Goal: Task Accomplishment & Management: Manage account settings

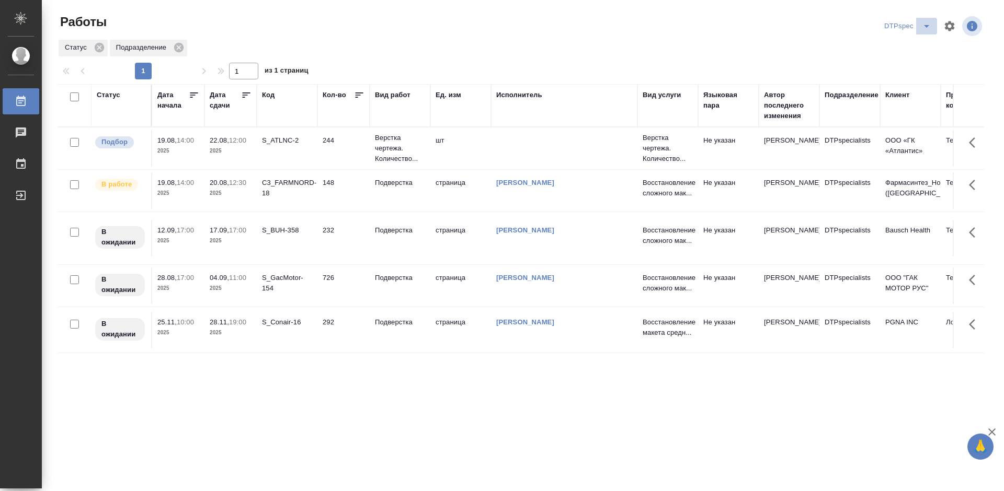
click at [920, 27] on icon "split button" at bounding box center [926, 26] width 13 height 13
click at [900, 67] on li "Верстка_Дизайн" at bounding box center [908, 63] width 73 height 17
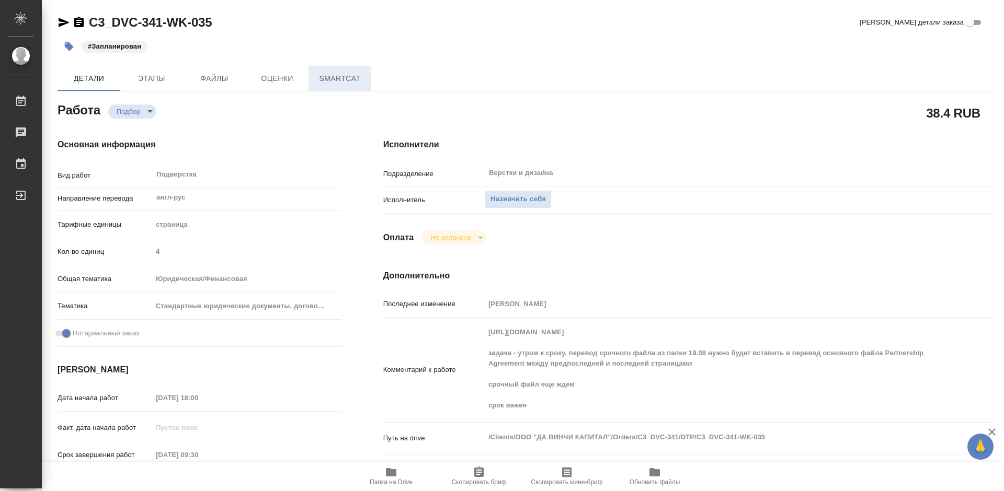
type textarea "x"
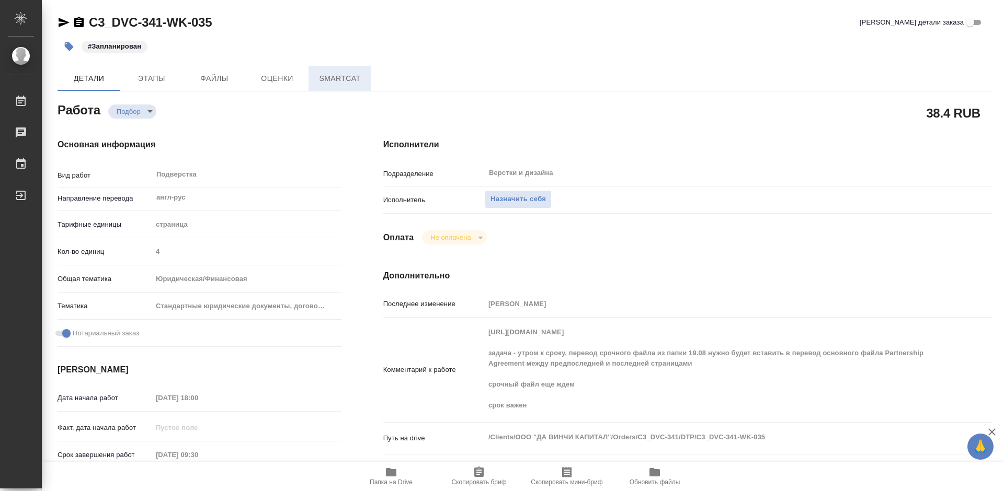
type textarea "x"
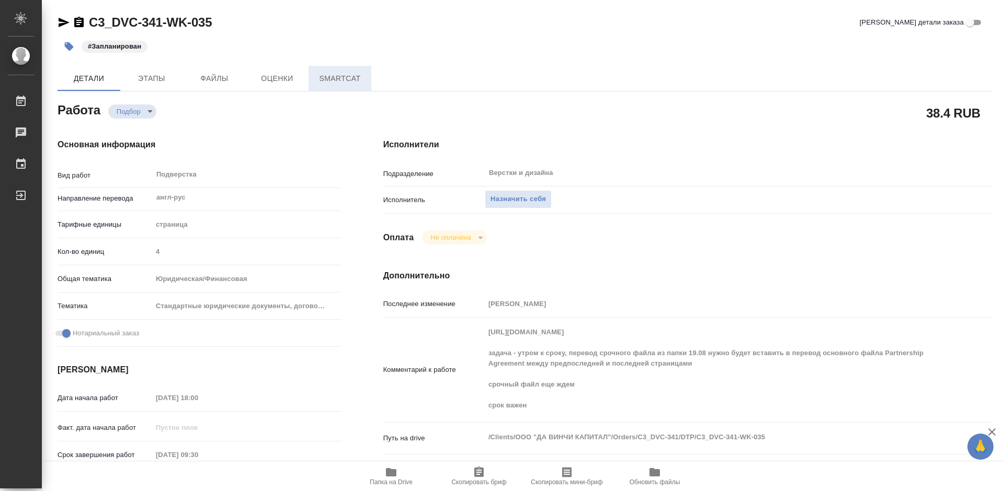
type textarea "x"
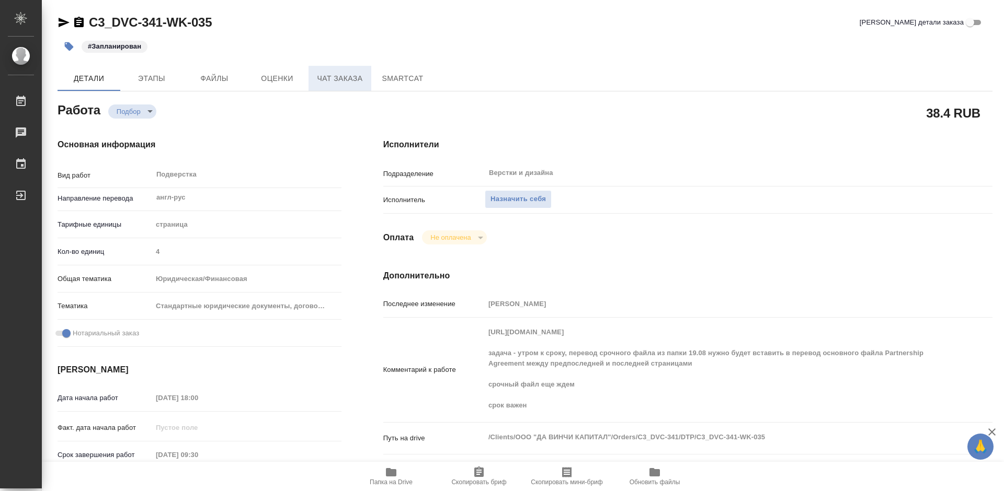
type textarea "x"
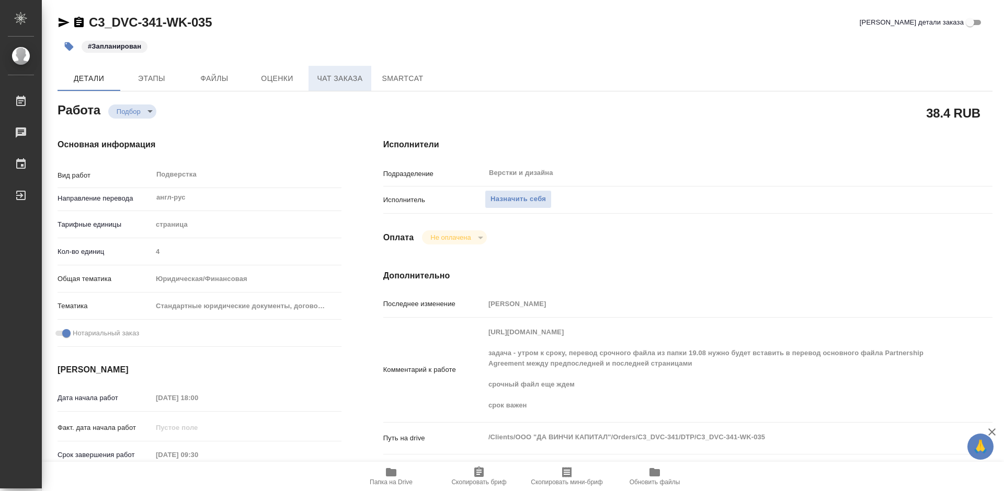
type textarea "x"
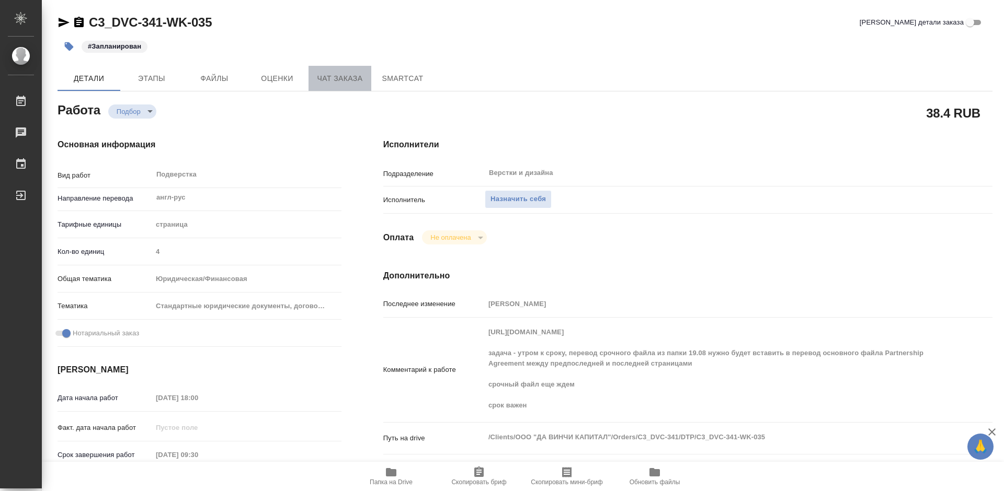
click at [341, 79] on span "Чат заказа" at bounding box center [340, 78] width 50 height 13
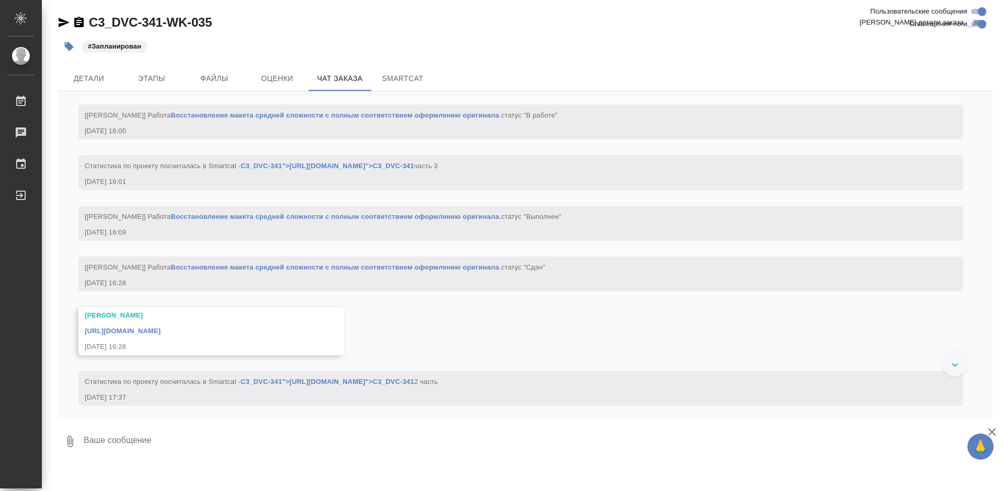
scroll to position [11347, 0]
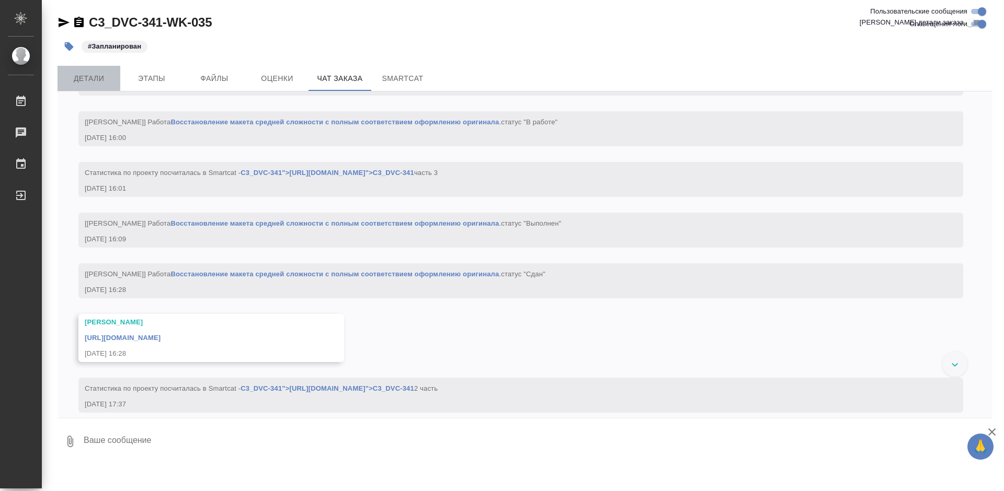
click at [95, 71] on button "Детали" at bounding box center [88, 78] width 63 height 25
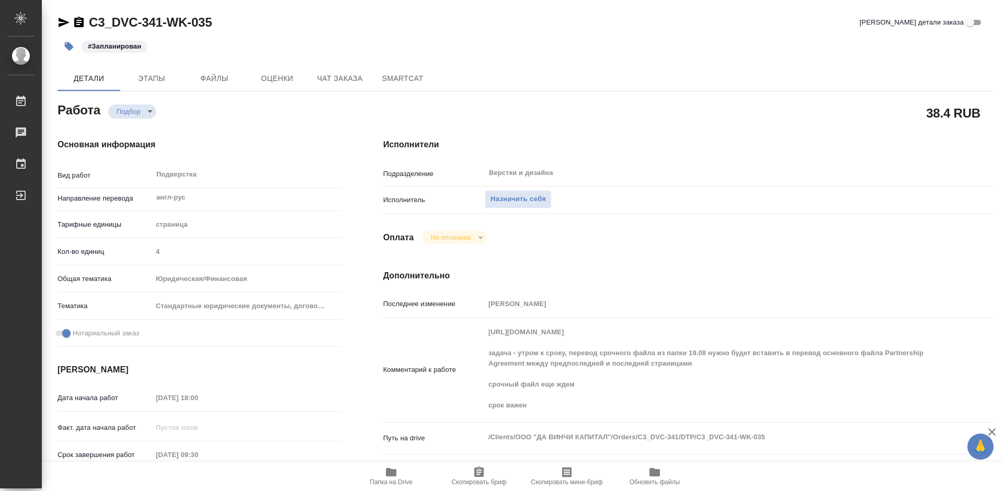
type textarea "x"
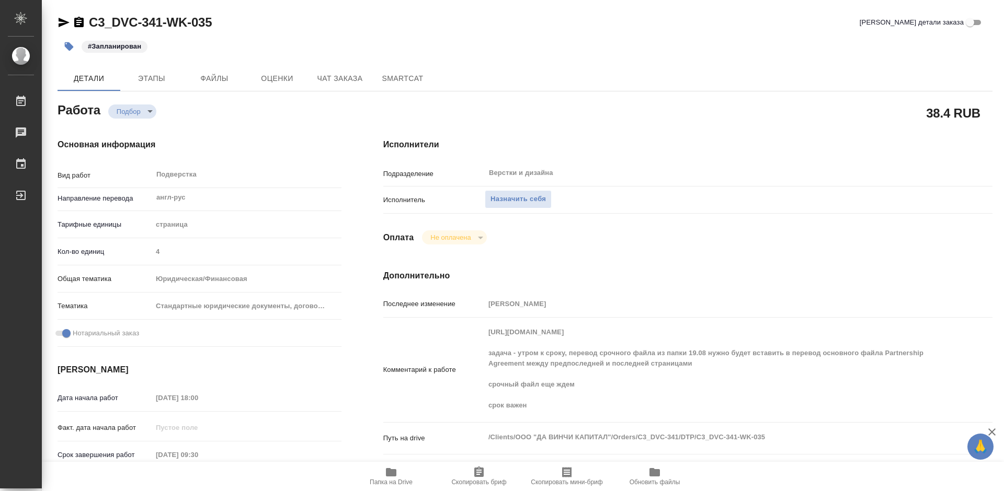
type textarea "x"
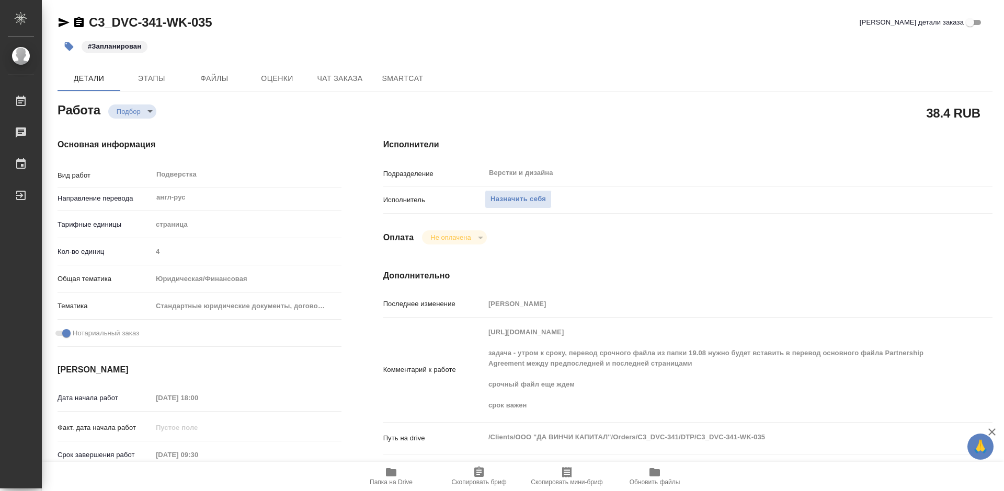
type textarea "x"
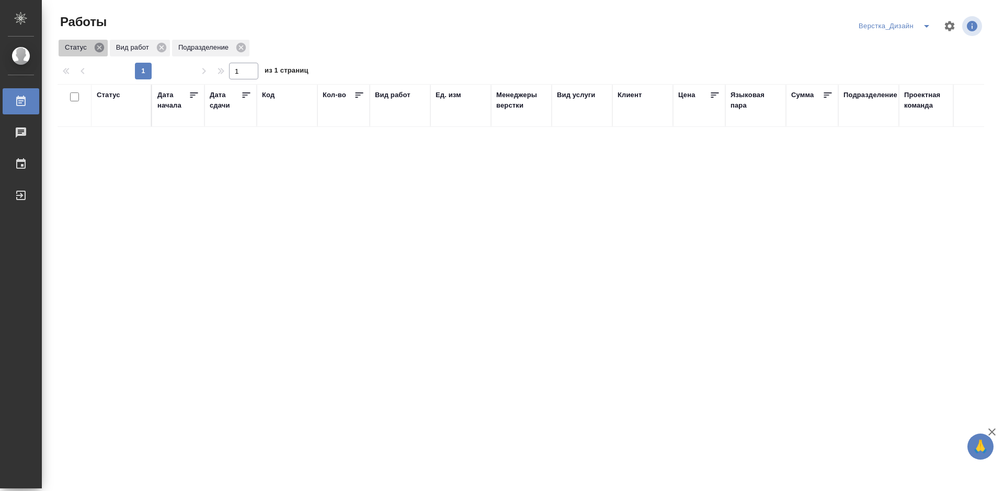
click at [98, 46] on icon at bounding box center [99, 47] width 11 height 11
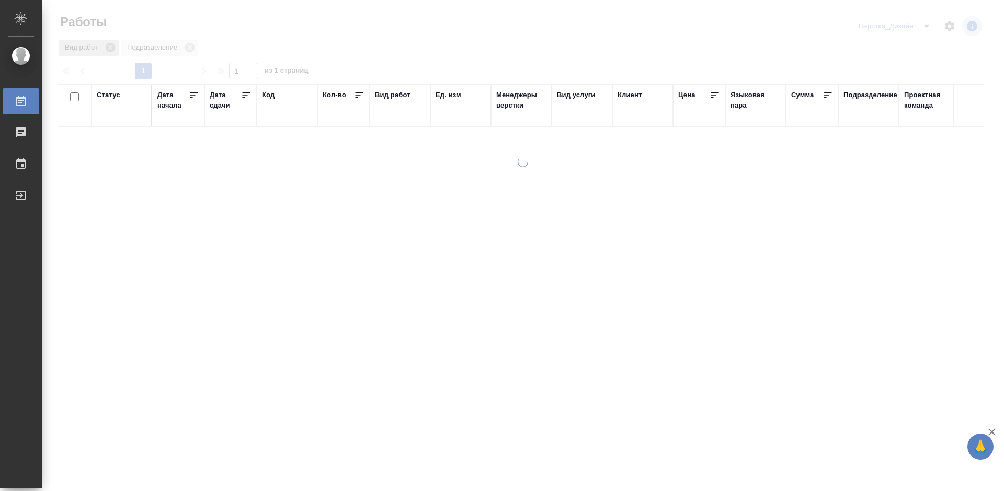
click at [110, 49] on icon at bounding box center [110, 47] width 9 height 9
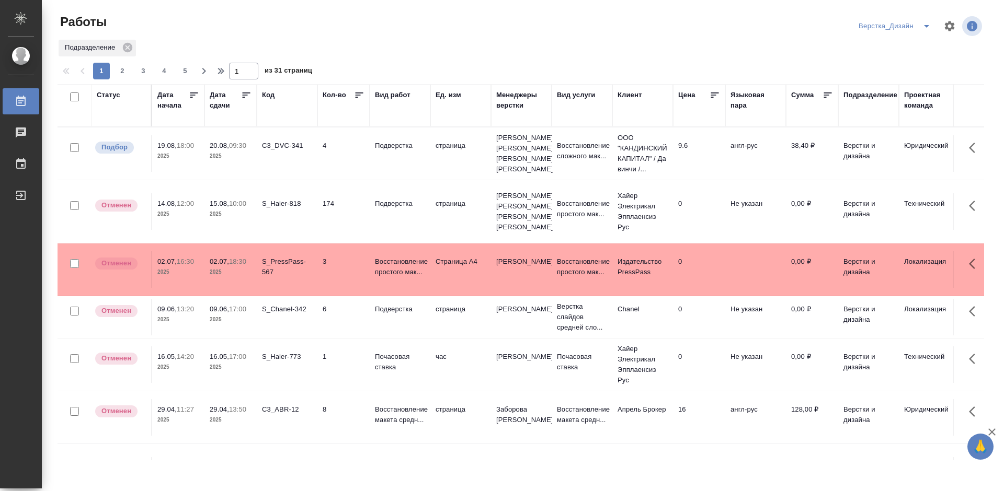
click at [237, 97] on div "Дата сдачи" at bounding box center [225, 100] width 31 height 21
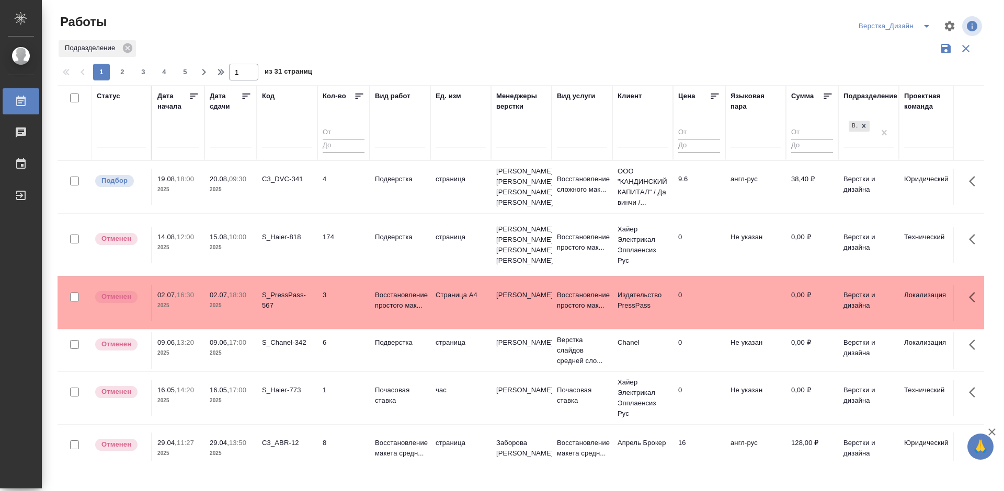
click at [248, 98] on icon at bounding box center [246, 96] width 10 height 10
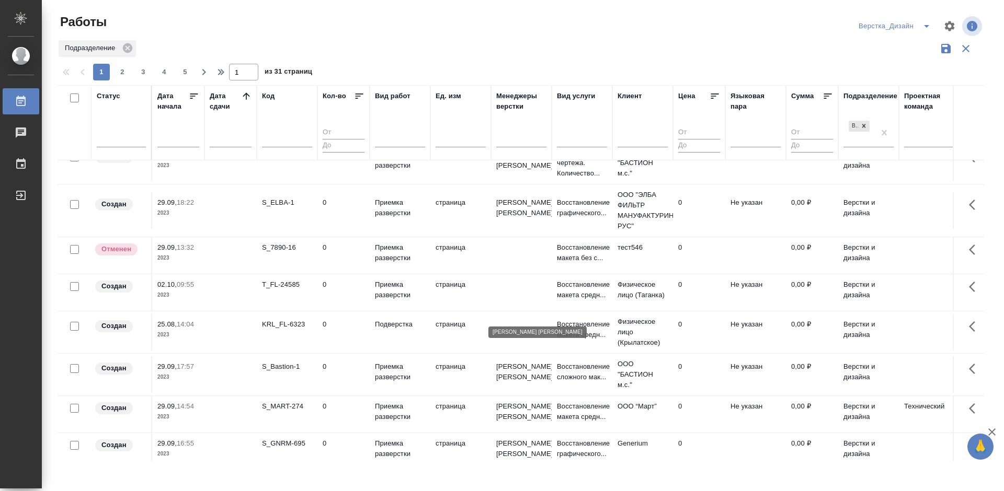
scroll to position [314, 0]
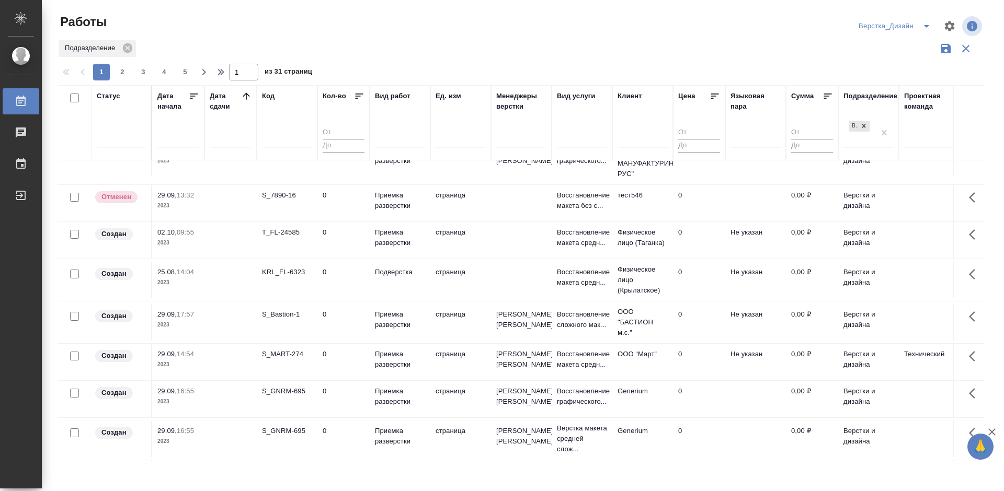
click at [911, 29] on div "Верстка_Дизайн" at bounding box center [896, 26] width 81 height 17
click at [924, 28] on icon "split button" at bounding box center [926, 26] width 13 height 13
click at [884, 60] on li "DTPspec" at bounding box center [895, 63] width 81 height 17
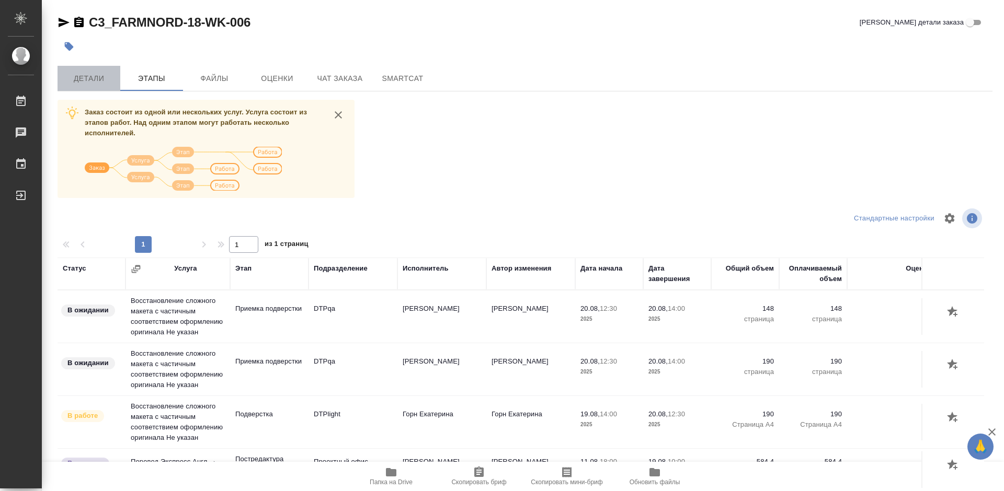
click at [93, 72] on span "Детали" at bounding box center [89, 78] width 50 height 13
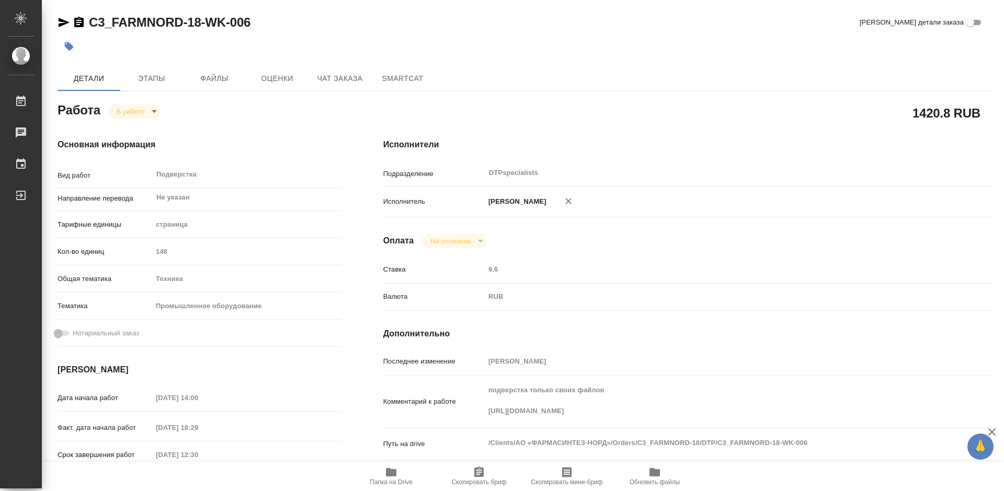
type textarea "x"
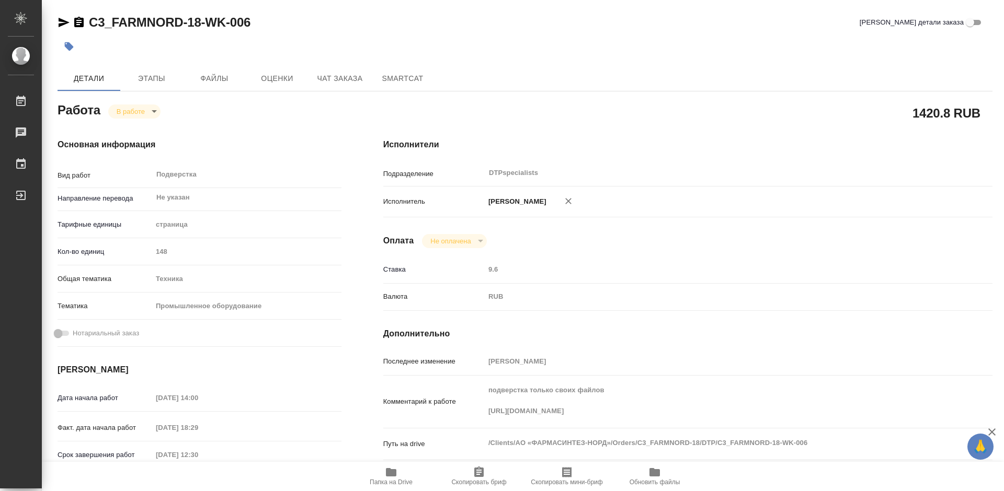
type textarea "x"
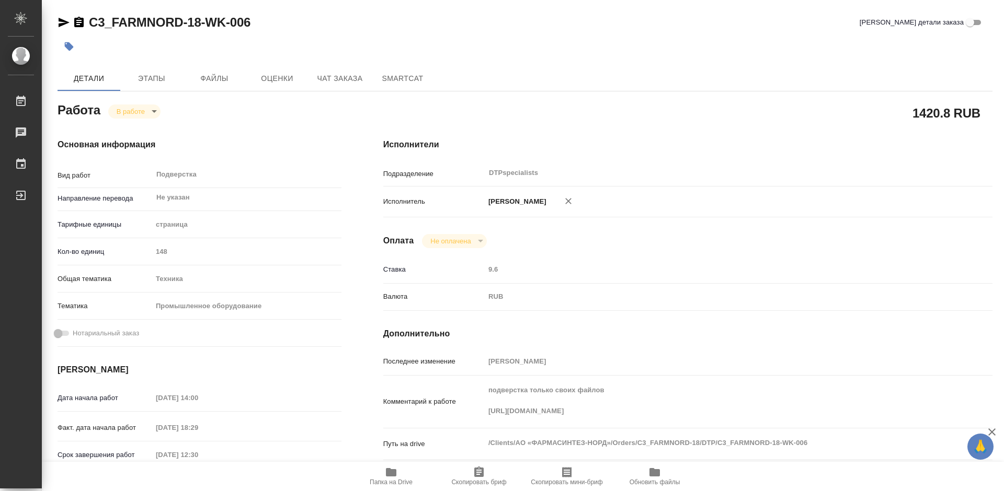
type textarea "x"
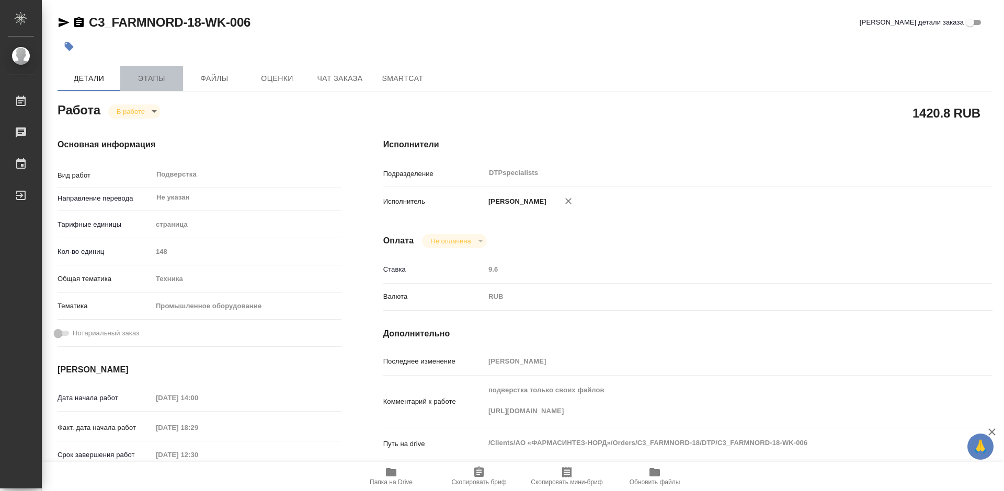
click at [158, 78] on span "Этапы" at bounding box center [151, 78] width 50 height 13
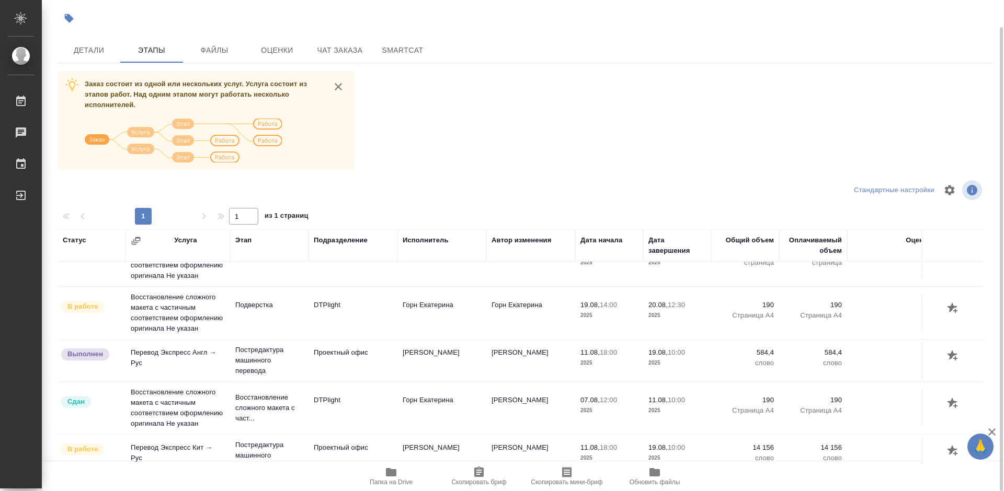
scroll to position [105, 0]
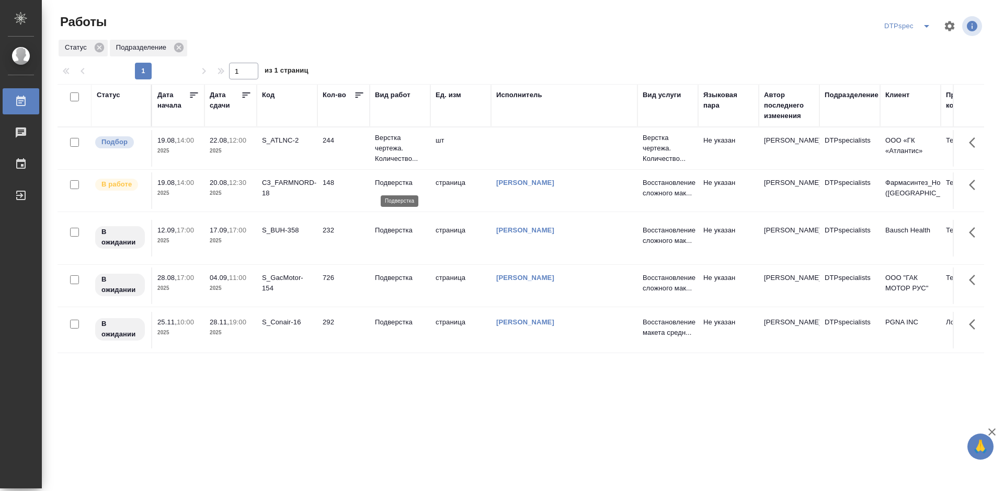
click at [399, 182] on p "Подверстка" at bounding box center [400, 183] width 50 height 10
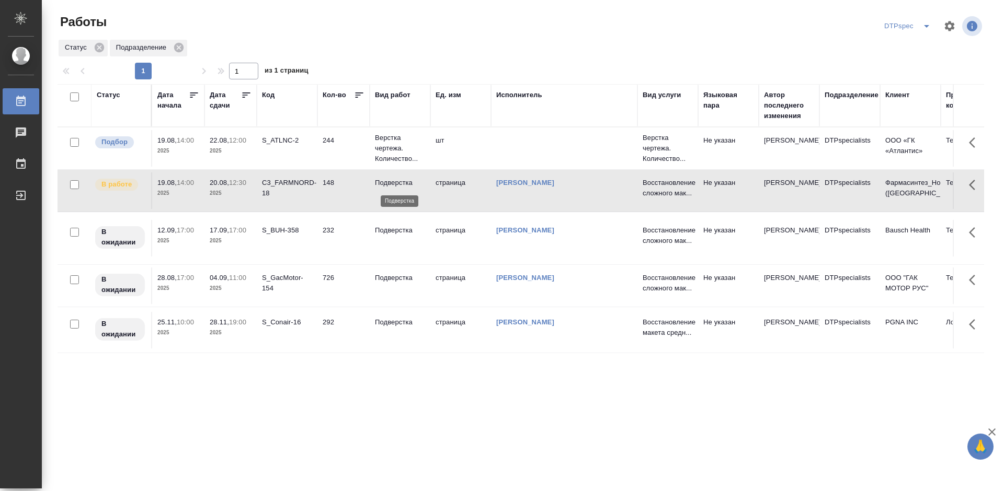
click at [399, 182] on p "Подверстка" at bounding box center [400, 183] width 50 height 10
click at [401, 185] on p "Подверстка" at bounding box center [400, 183] width 50 height 10
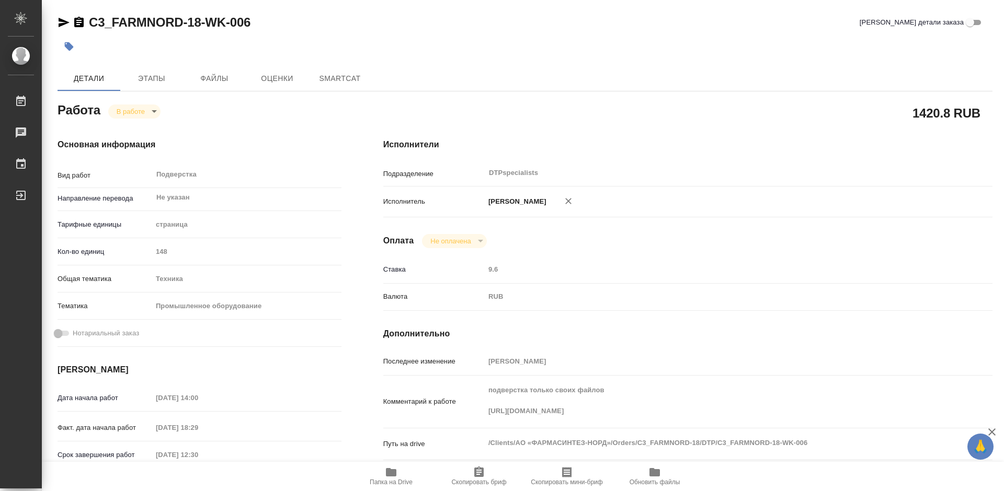
type textarea "x"
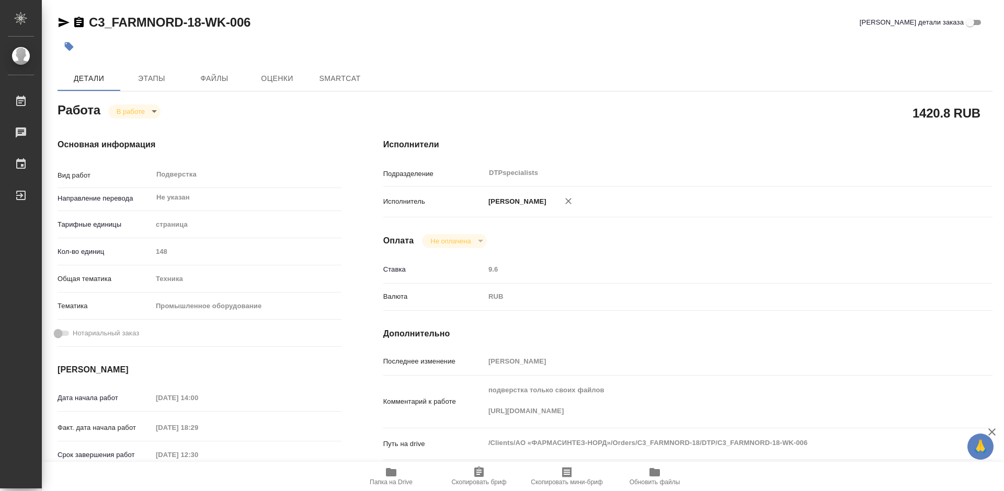
type textarea "x"
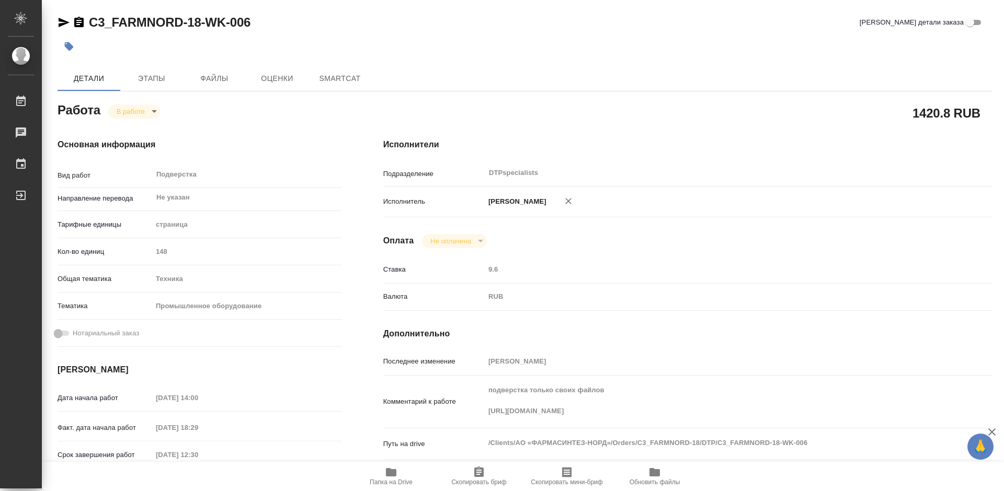
type textarea "x"
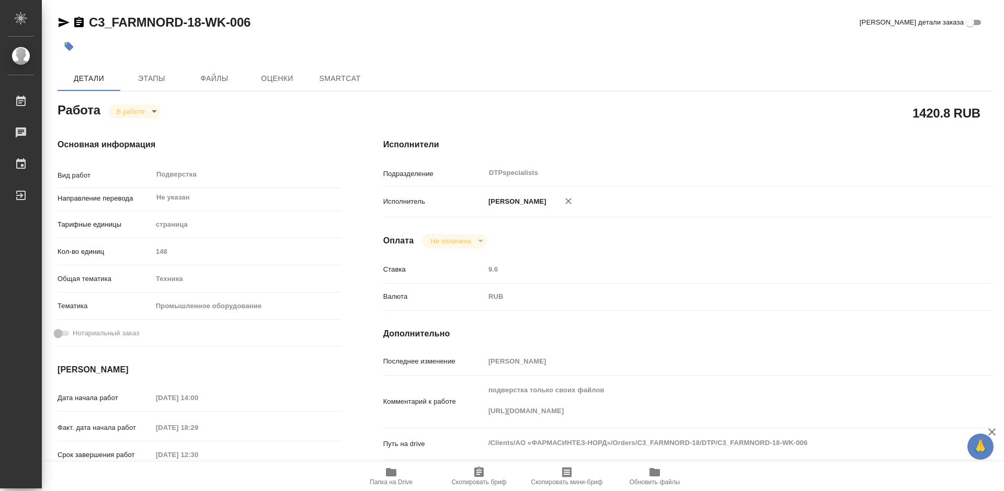
type textarea "x"
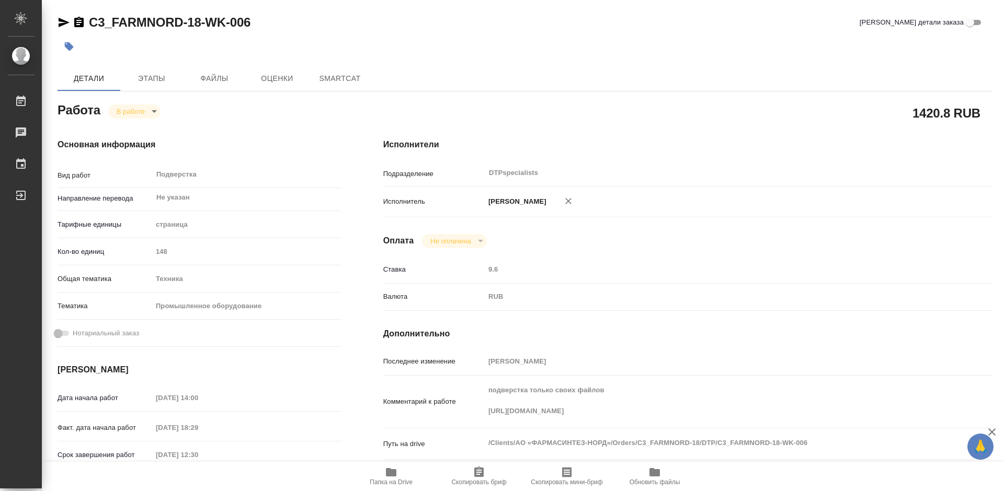
type textarea "x"
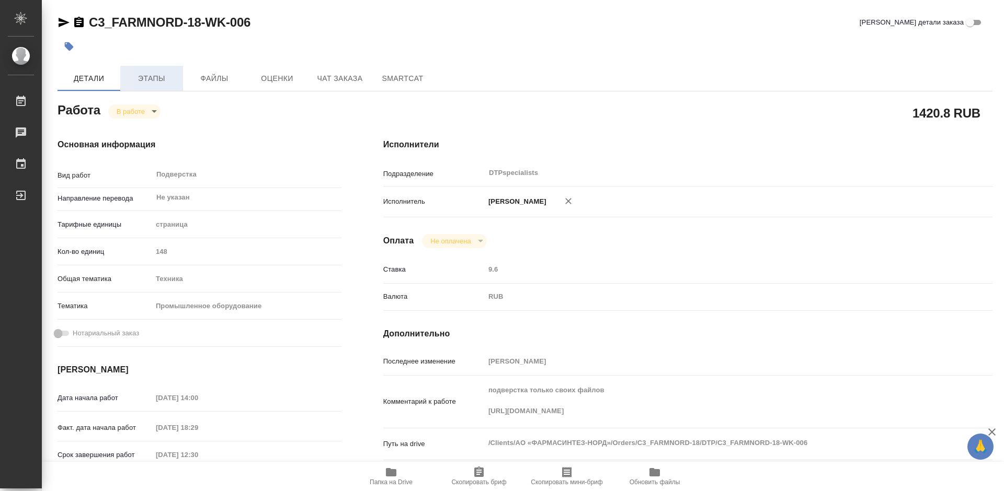
type textarea "x"
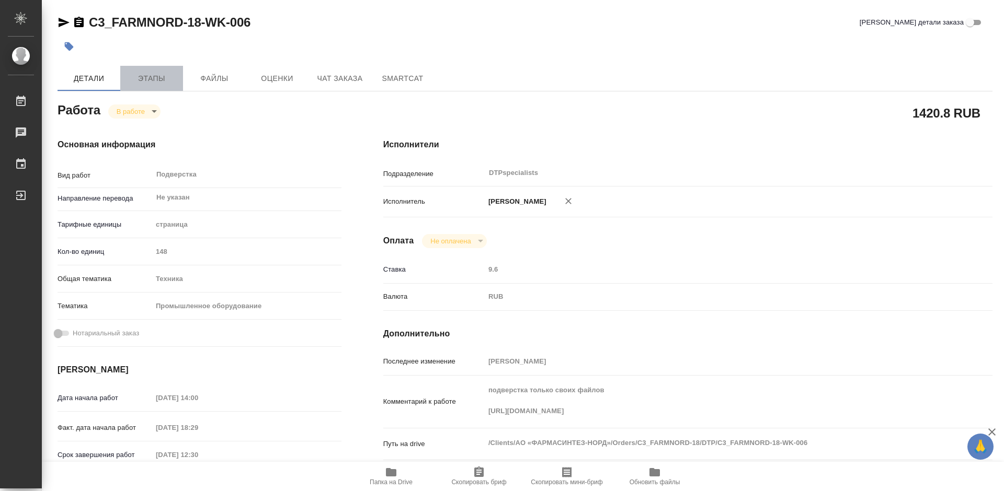
click at [157, 82] on span "Этапы" at bounding box center [151, 78] width 50 height 13
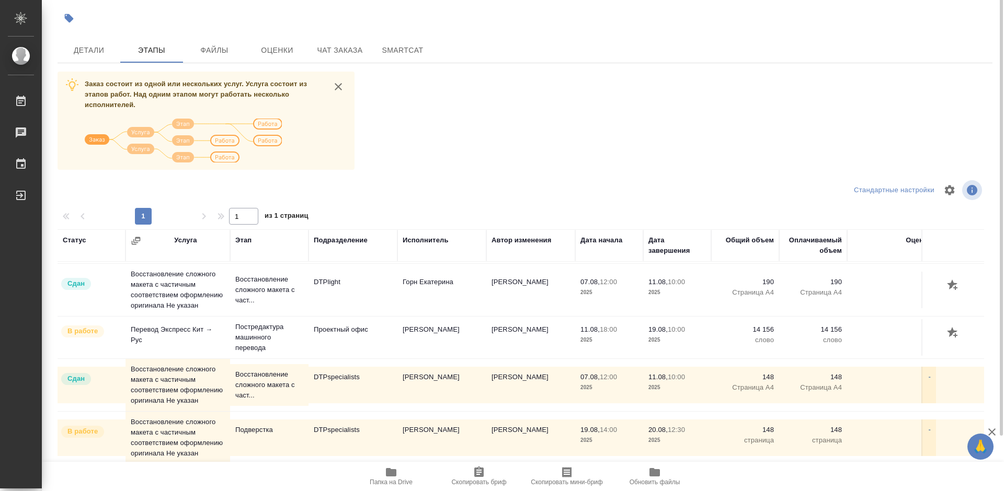
scroll to position [155, 0]
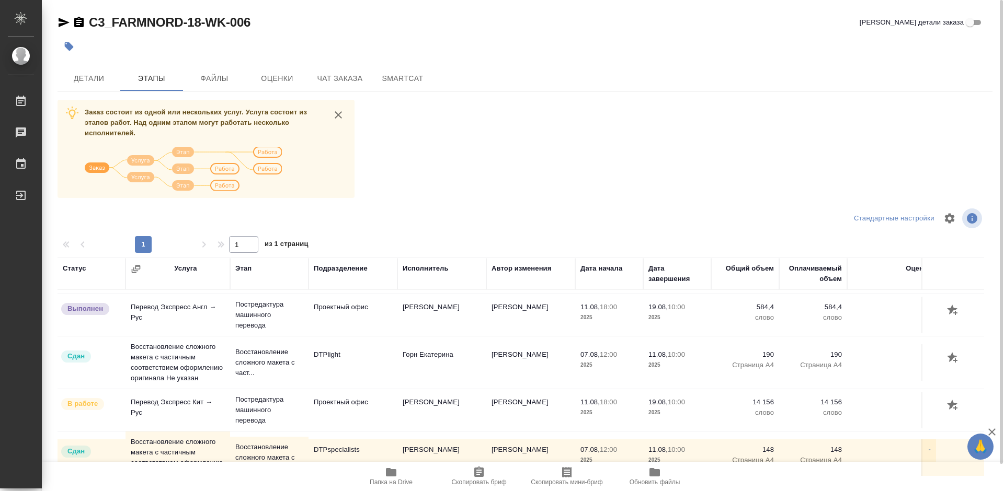
click at [411, 180] on td "Королева Екатерина Евгеньевна" at bounding box center [441, 162] width 89 height 37
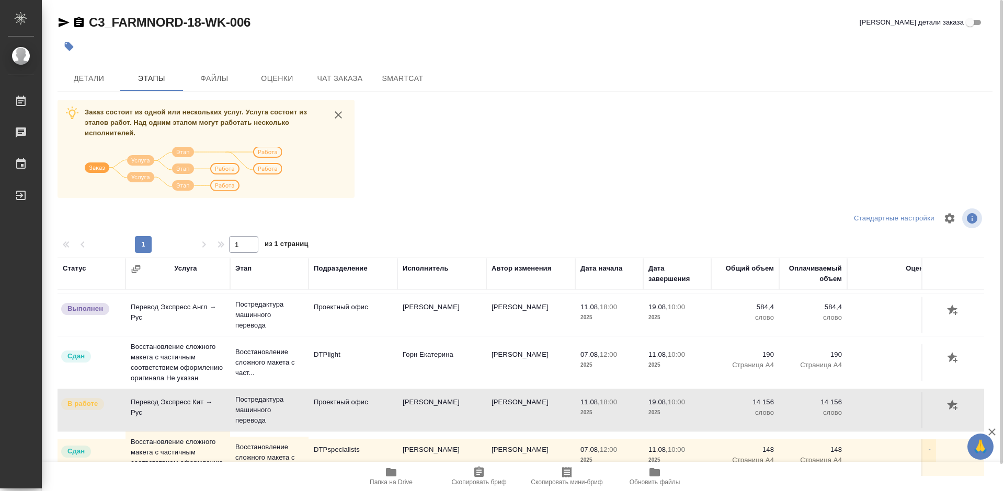
click at [411, 180] on td "Королева Екатерина Евгеньевна" at bounding box center [441, 162] width 89 height 37
click at [251, 407] on p "Постредактура машинного перевода" at bounding box center [269, 410] width 68 height 31
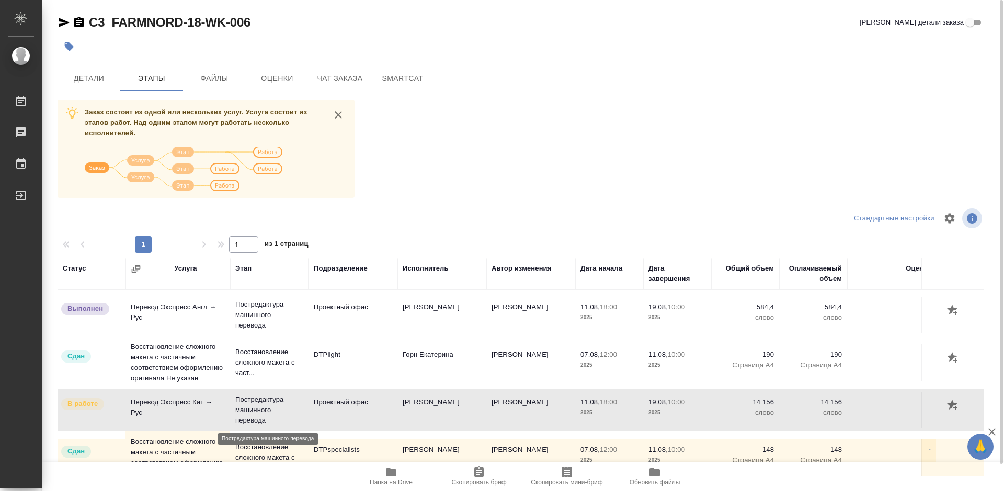
click at [251, 407] on p "Постредактура машинного перевода" at bounding box center [269, 410] width 68 height 31
click at [429, 180] on td "Королева Екатерина Евгеньевна" at bounding box center [441, 162] width 89 height 37
click at [944, 407] on button "button" at bounding box center [953, 406] width 18 height 18
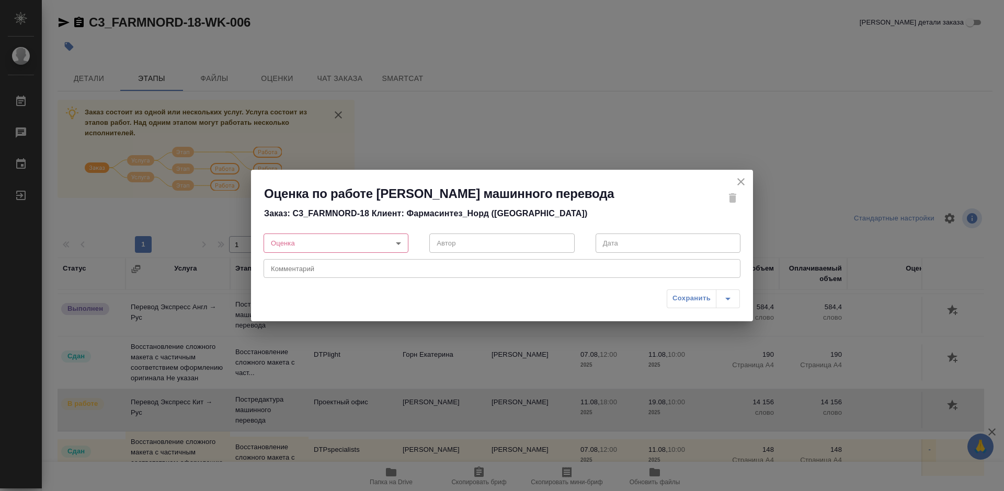
click at [390, 244] on body "🙏 .cls-1 fill:#fff; AWATERA Работы 0 Чаты График Выйти C3_FARMNORD-18-WK-006 Кр…" at bounding box center [502, 245] width 1004 height 491
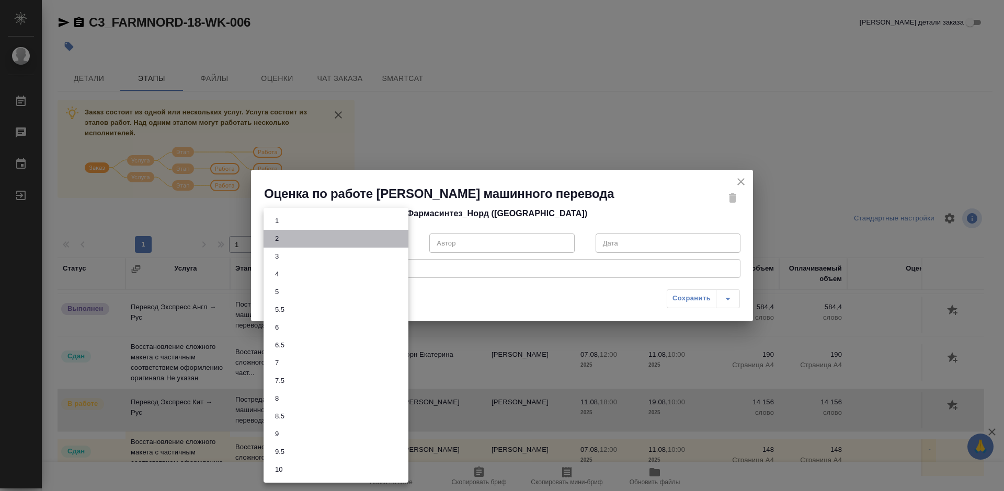
click at [390, 244] on li "2" at bounding box center [335, 239] width 145 height 18
type input "2"
click at [389, 245] on body "🙏 .cls-1 fill:#fff; AWATERA Работы 0 Чаты График Выйти C3_FARMNORD-18-WK-006 Кр…" at bounding box center [502, 245] width 1004 height 491
click at [389, 245] on li "2" at bounding box center [335, 239] width 145 height 18
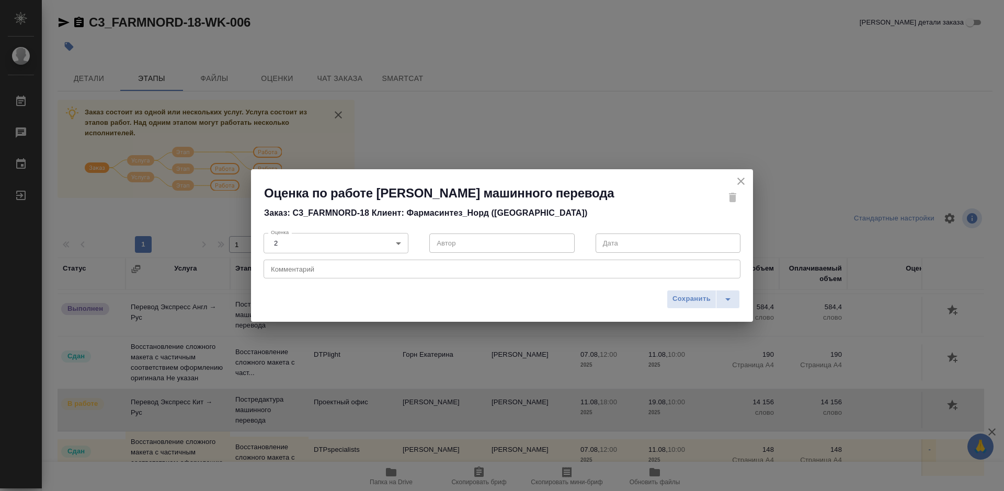
drag, startPoint x: 734, startPoint y: 191, endPoint x: 670, endPoint y: 181, distance: 65.0
click at [672, 185] on div at bounding box center [712, 197] width 82 height 25
click at [741, 175] on icon "close" at bounding box center [740, 181] width 13 height 13
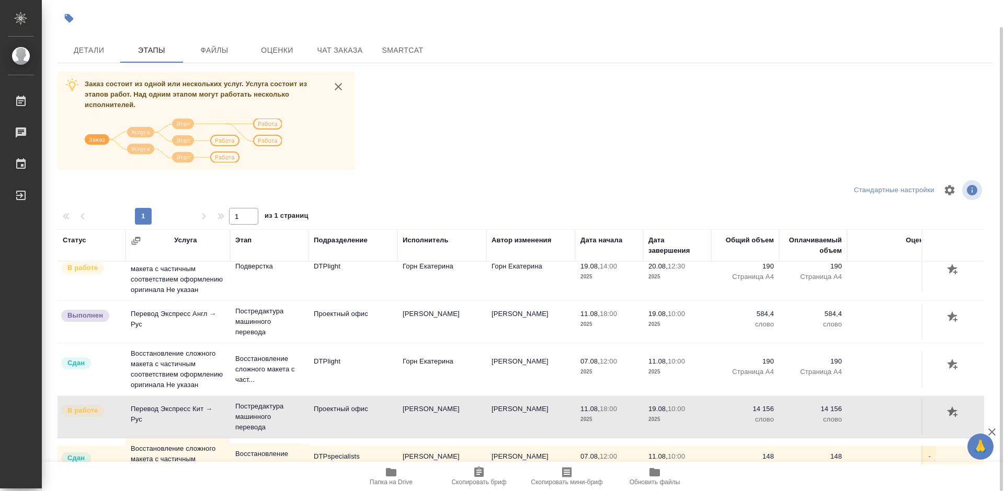
scroll to position [207, 0]
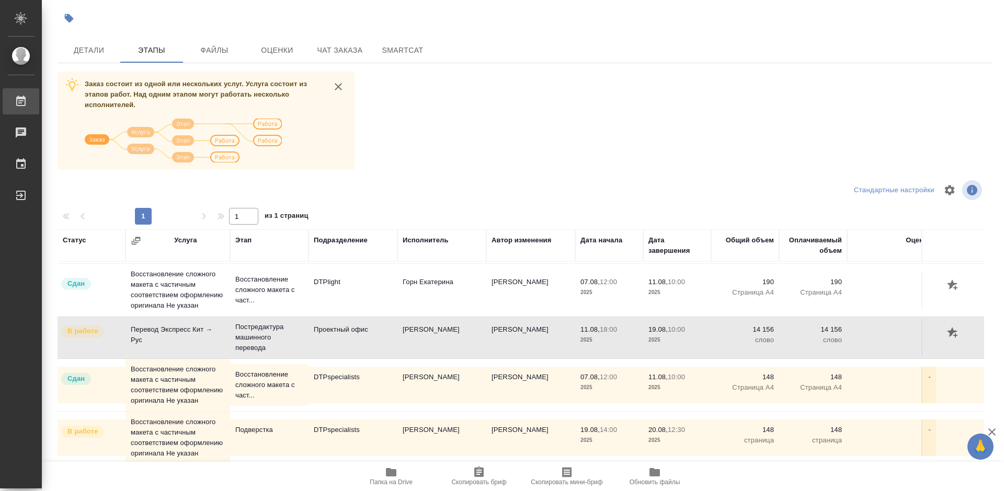
click at [21, 99] on div "Работы" at bounding box center [8, 102] width 26 height 16
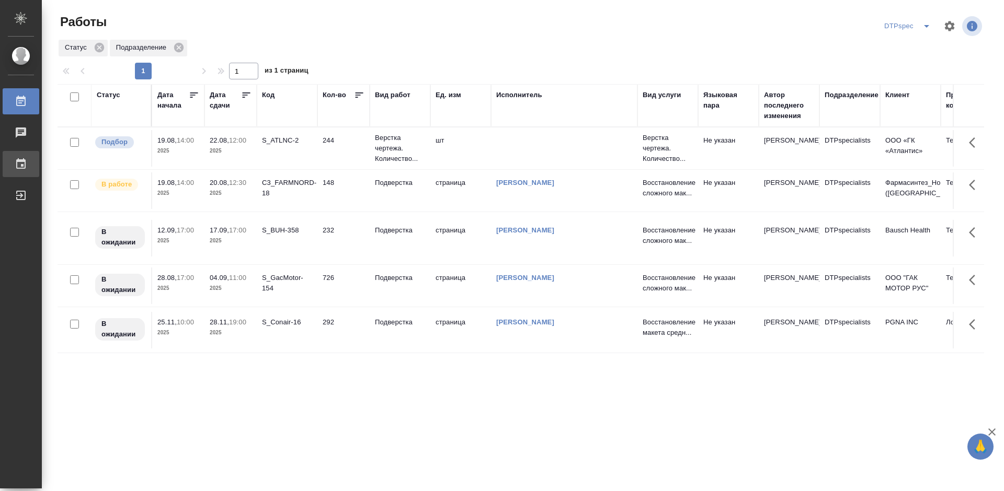
click at [21, 158] on div "График" at bounding box center [8, 164] width 26 height 16
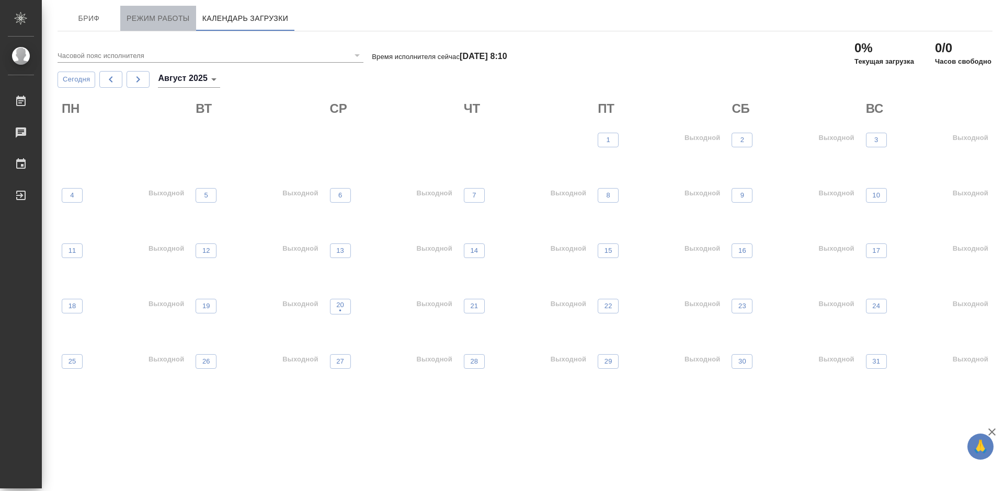
click at [157, 18] on span "Режим работы" at bounding box center [157, 18] width 63 height 13
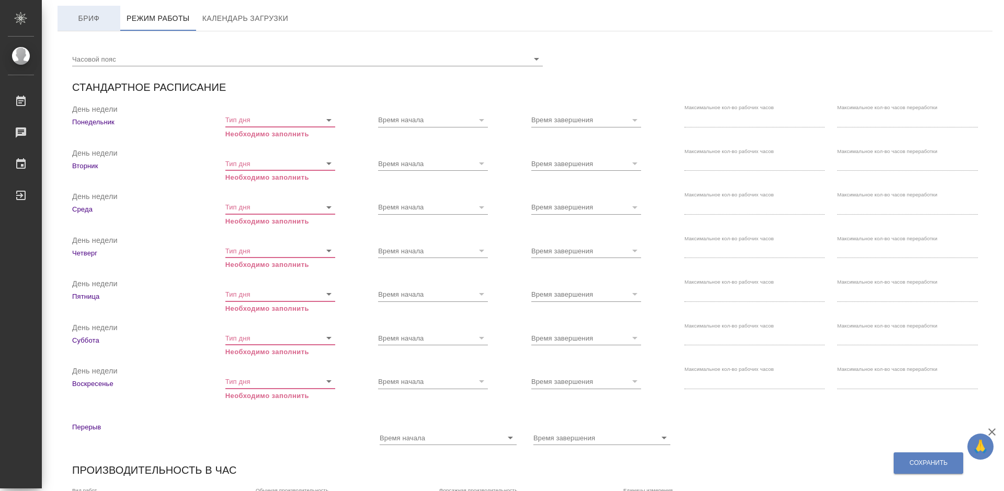
checkbox input "true"
click at [100, 19] on span "Бриф" at bounding box center [89, 18] width 50 height 13
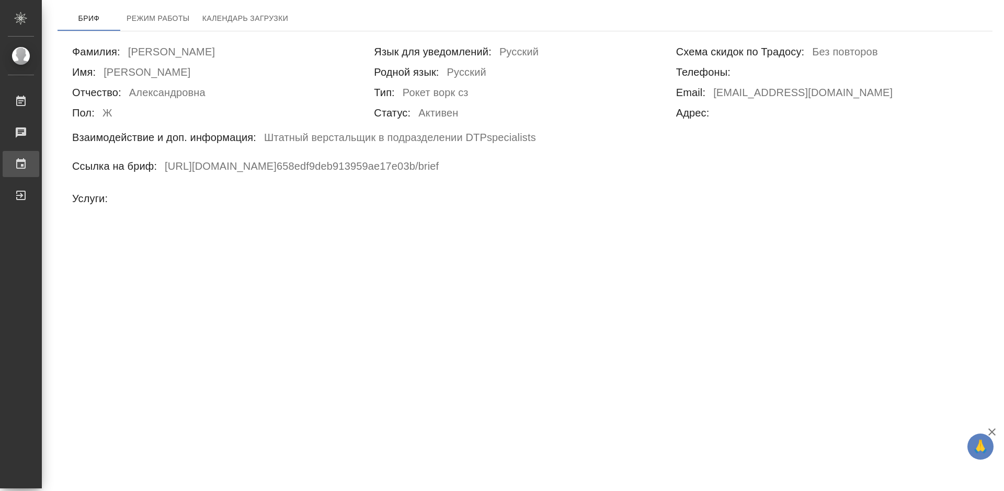
click at [21, 169] on div "График" at bounding box center [8, 164] width 26 height 16
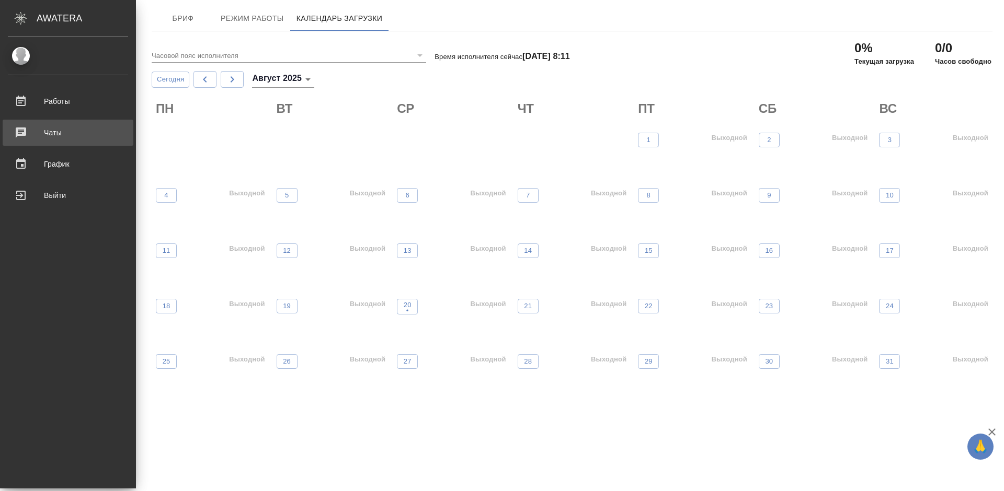
click at [24, 126] on div "Чаты" at bounding box center [68, 133] width 120 height 16
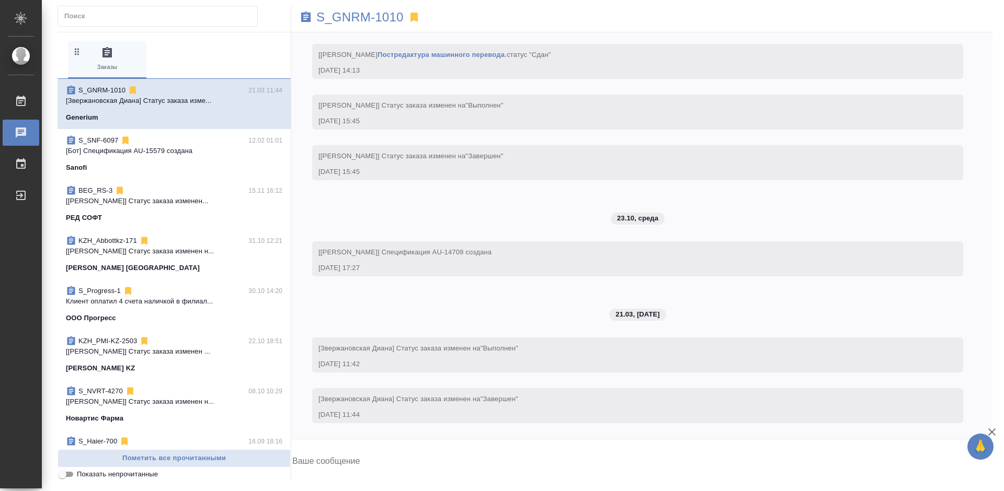
scroll to position [35530, 0]
click at [25, 99] on icon at bounding box center [20, 101] width 9 height 10
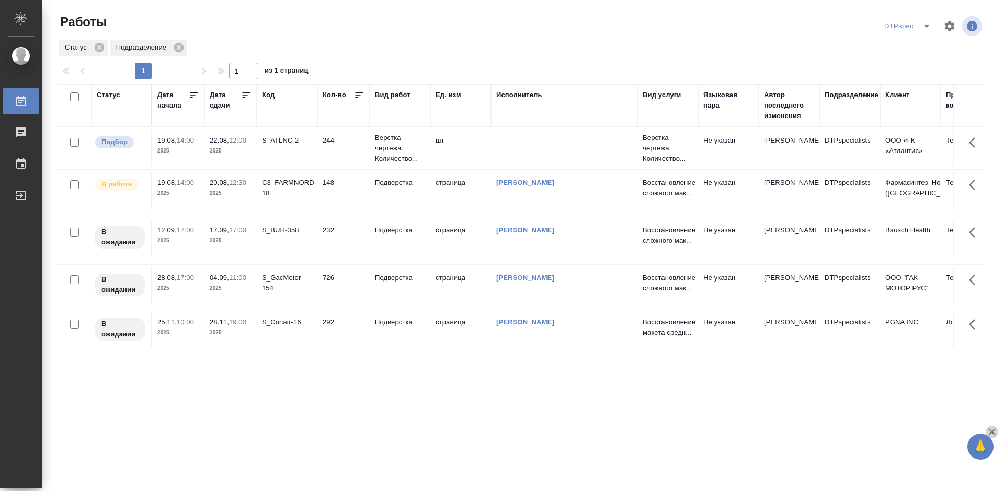
click at [994, 432] on icon "button" at bounding box center [991, 432] width 13 height 13
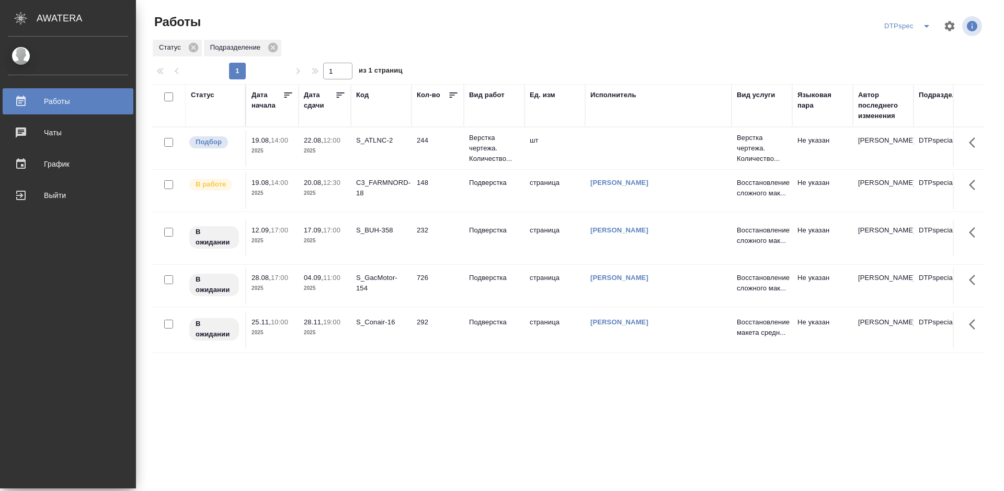
click at [22, 55] on ul at bounding box center [68, 56] width 136 height 18
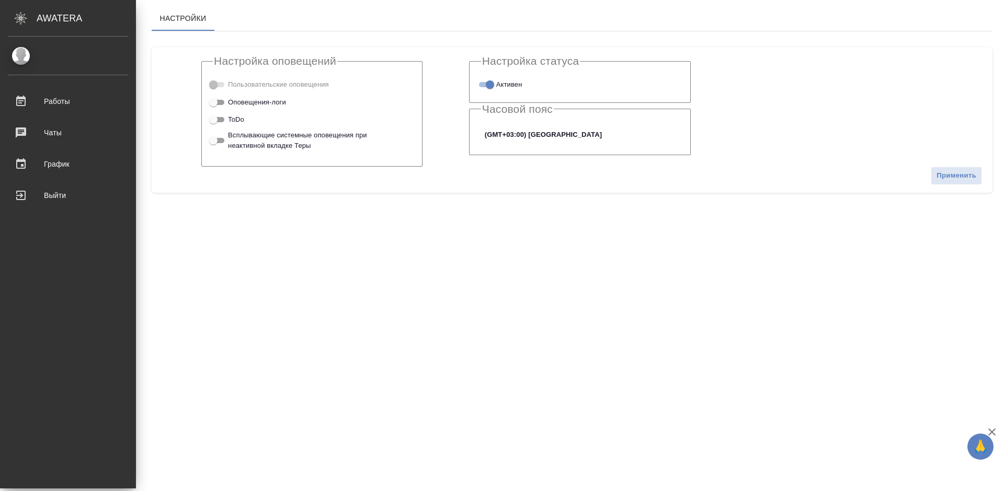
checkbox input "true"
click at [62, 51] on link at bounding box center [68, 50] width 136 height 6
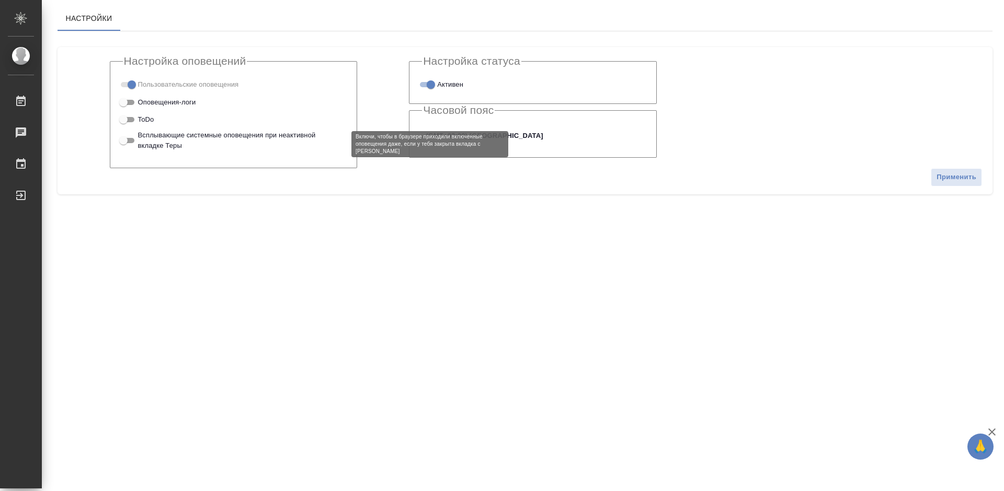
click at [152, 135] on span "Всплывающие системные оповещения при неактивной вкладке Теры" at bounding box center [237, 140] width 199 height 21
click at [142, 135] on input "Всплывающие системные оповещения при неактивной вкладке Теры" at bounding box center [124, 140] width 38 height 13
checkbox input "true"
click at [991, 429] on icon "button" at bounding box center [991, 432] width 13 height 13
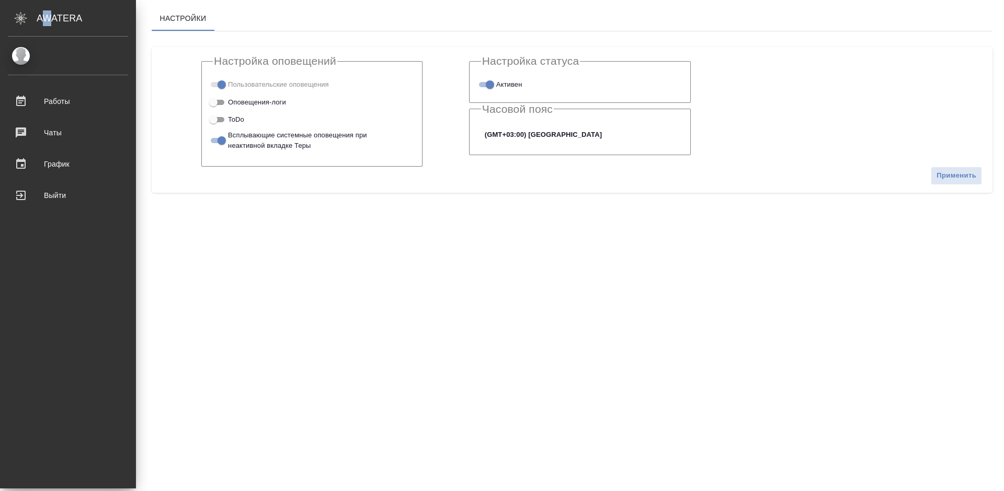
click at [47, 21] on div "AWATERA" at bounding box center [86, 18] width 99 height 21
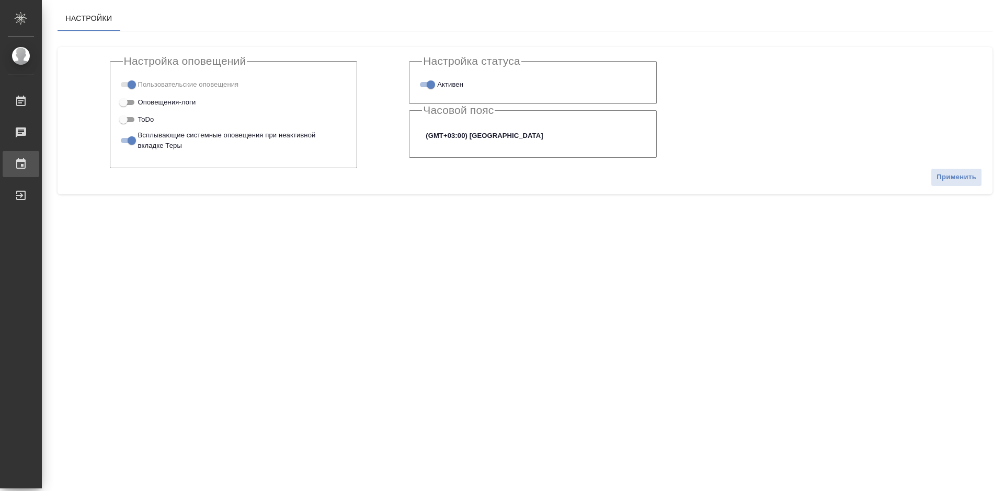
click at [61, 164] on div ".cls-1 fill:#fff; AWATERA Работы 0 Чаты График Выйти Настройки Настройка оповещ…" at bounding box center [502, 245] width 1004 height 491
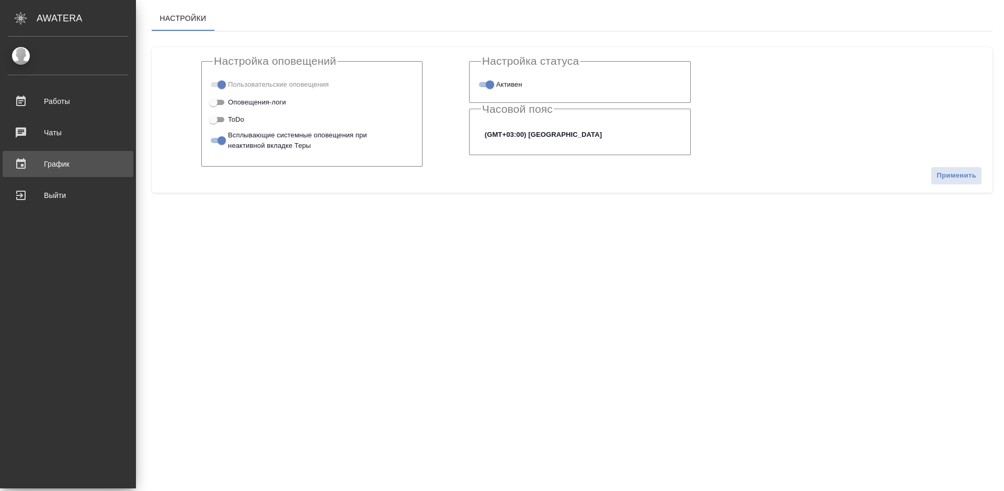
click at [34, 167] on div "График" at bounding box center [68, 164] width 120 height 16
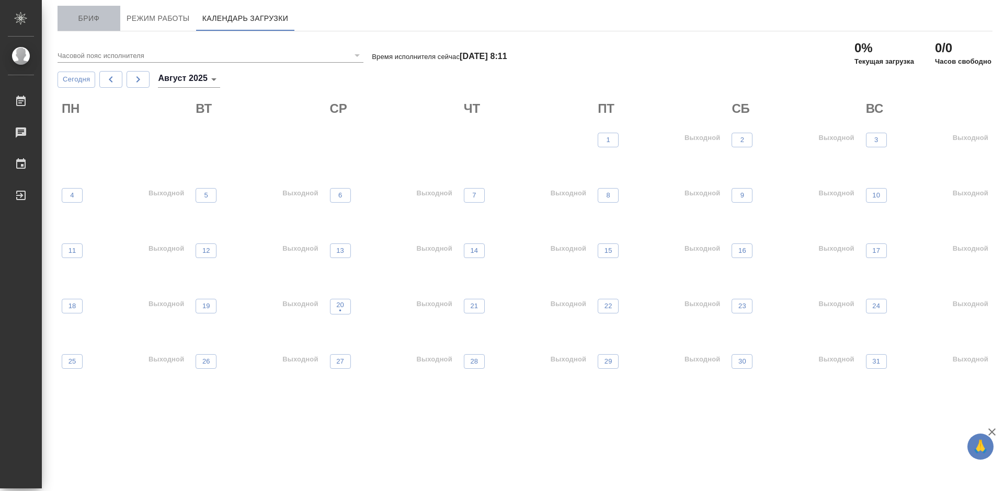
click at [105, 19] on span "Бриф" at bounding box center [89, 18] width 50 height 13
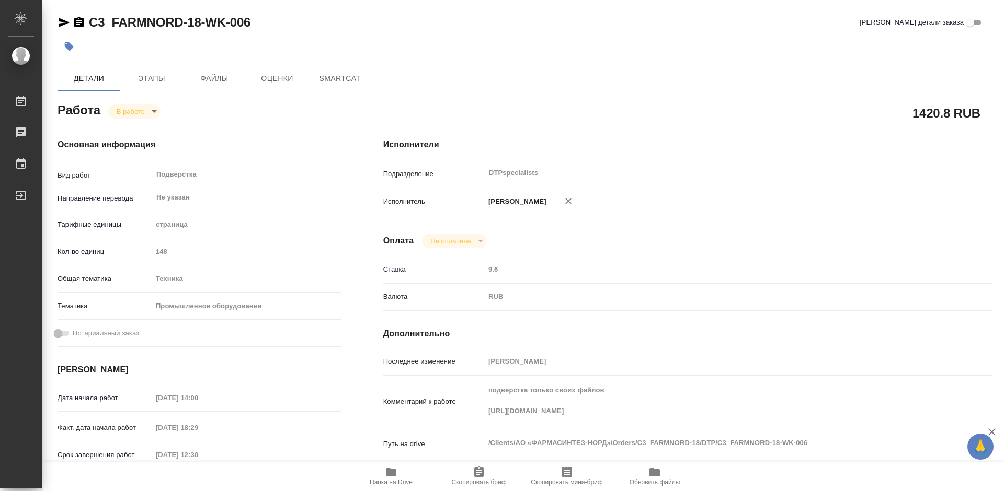
type textarea "x"
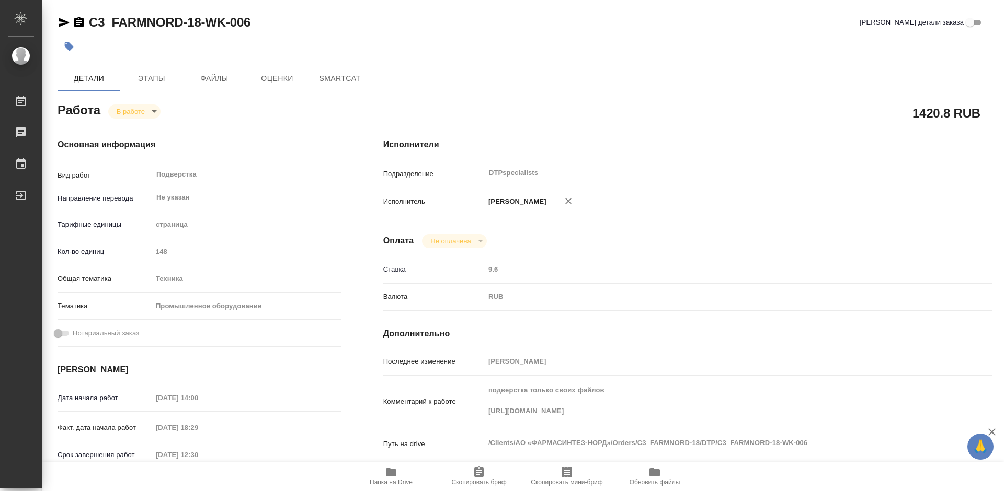
type textarea "x"
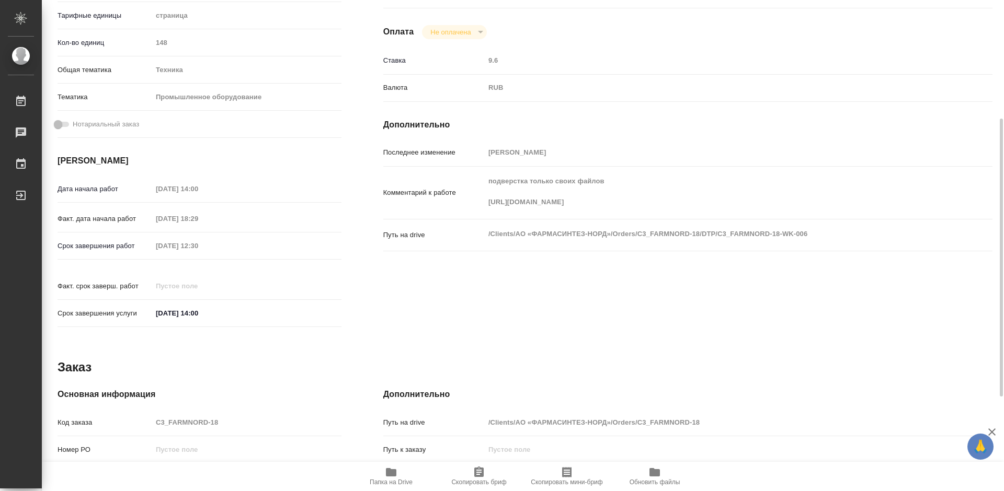
scroll to position [375, 0]
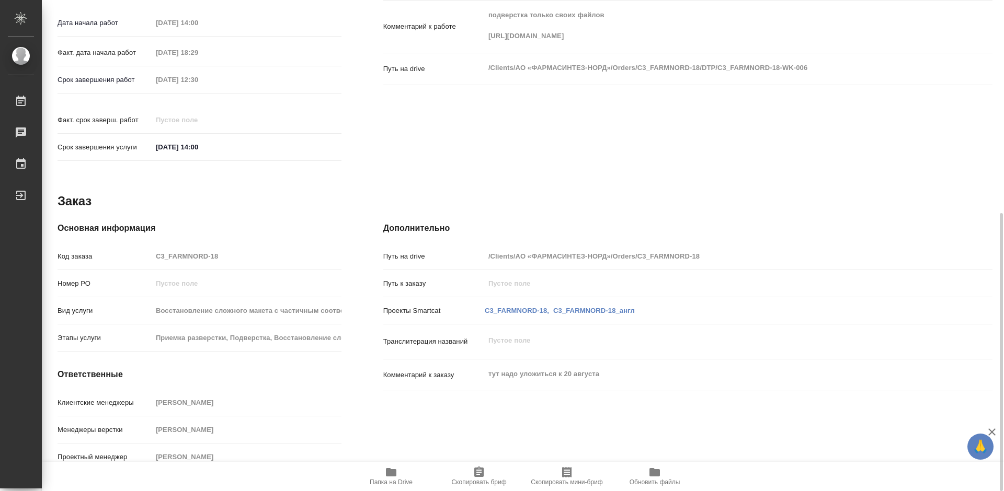
type textarea "x"
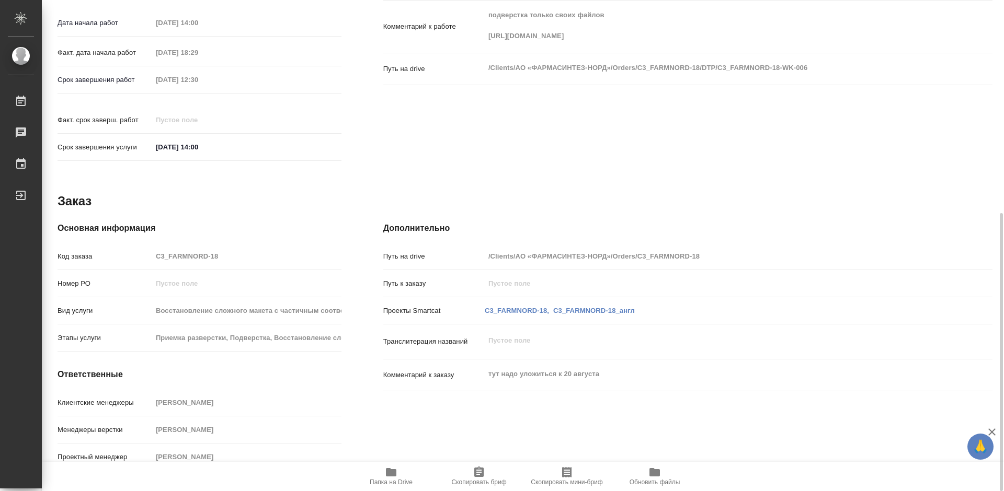
type textarea "x"
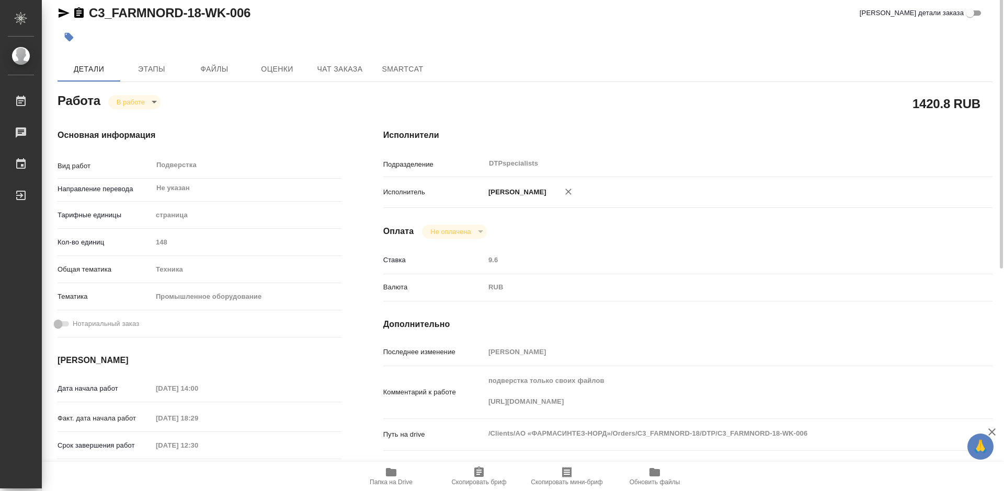
scroll to position [0, 0]
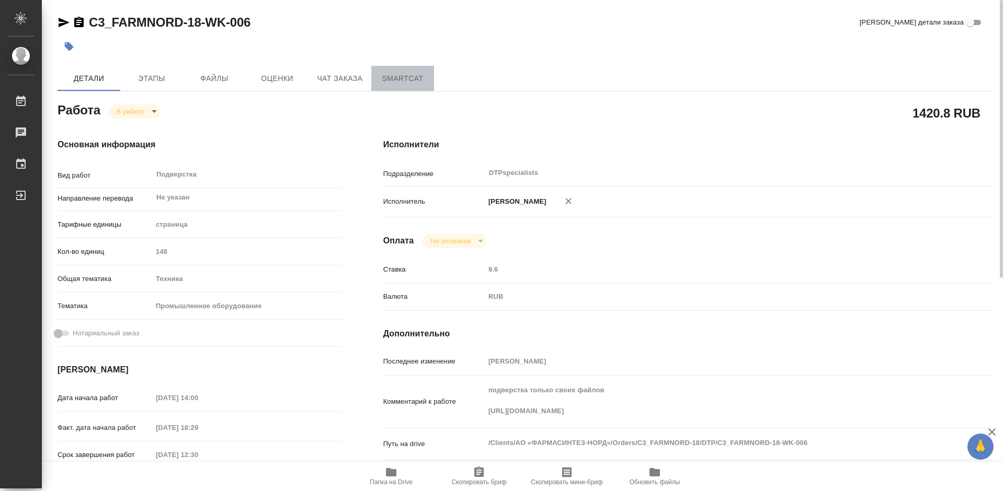
click at [394, 83] on span "SmartCat" at bounding box center [402, 78] width 50 height 13
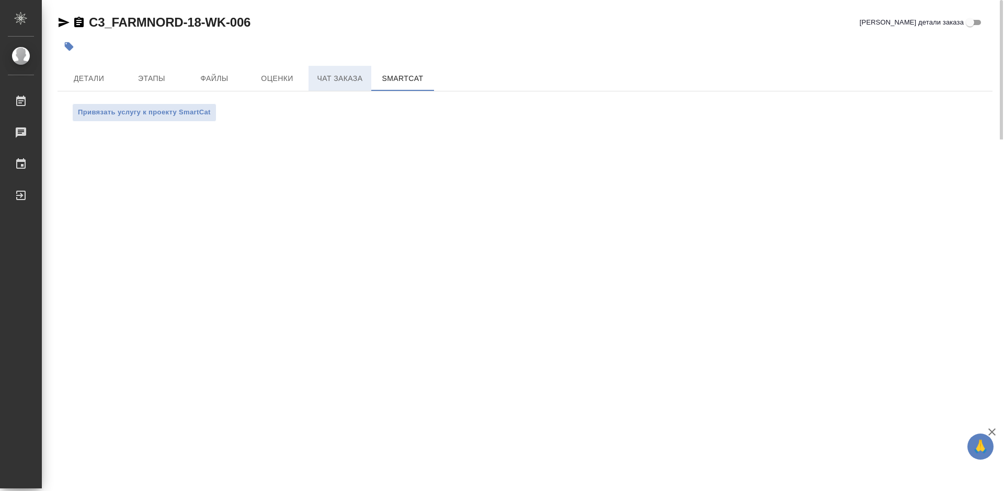
click at [355, 86] on button "Чат заказа" at bounding box center [339, 78] width 63 height 25
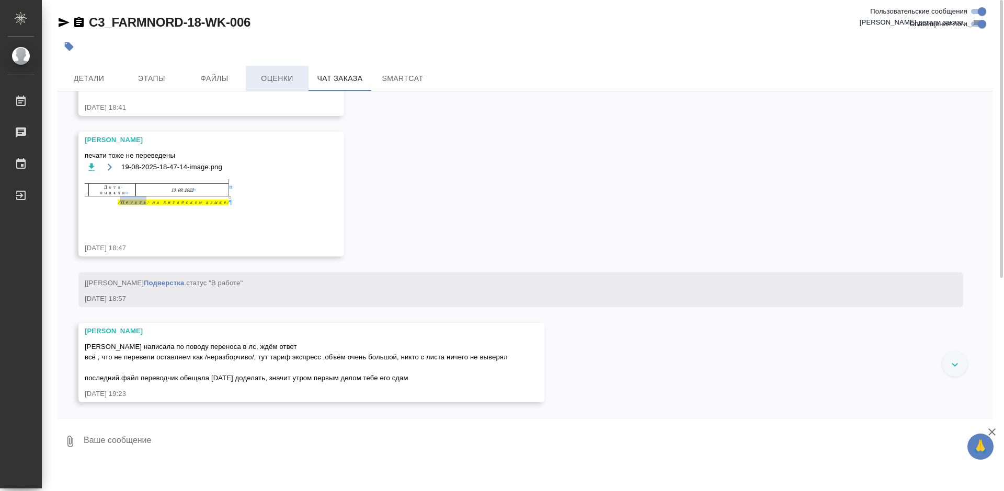
scroll to position [13240, 0]
click at [286, 75] on span "Оценки" at bounding box center [277, 78] width 50 height 13
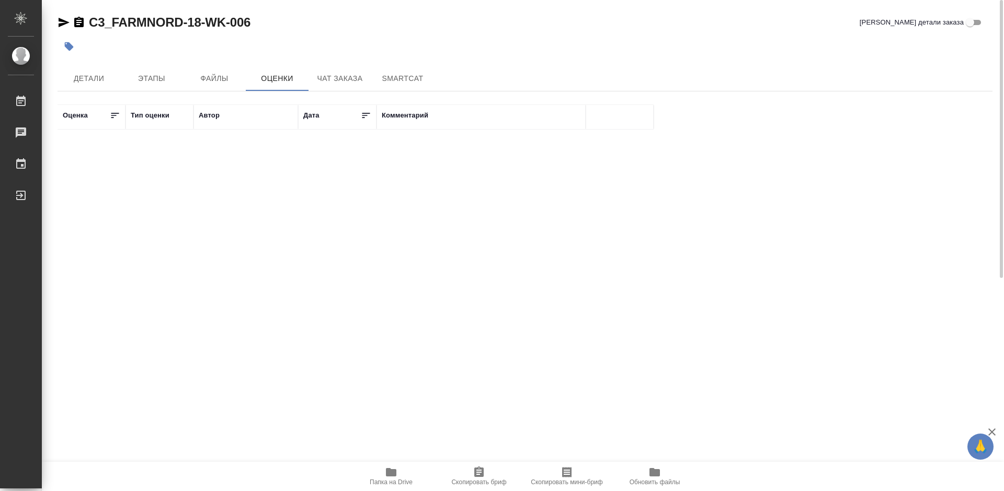
click at [118, 116] on icon at bounding box center [115, 115] width 10 height 10
